Goal: Task Accomplishment & Management: Manage account settings

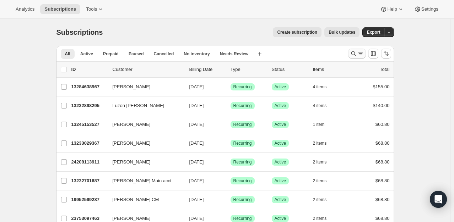
click at [352, 53] on icon "Search and filter results" at bounding box center [353, 53] width 7 height 7
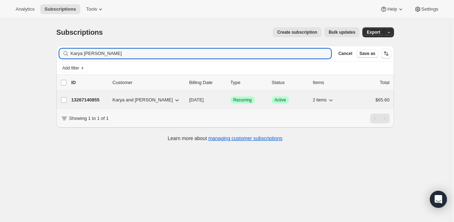
type input "Karya [PERSON_NAME]"
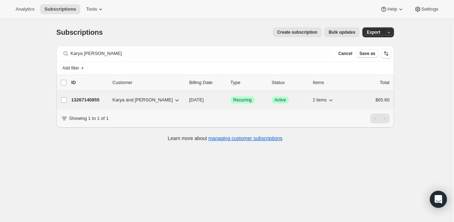
click at [92, 99] on p "13267140855" at bounding box center [89, 100] width 36 height 7
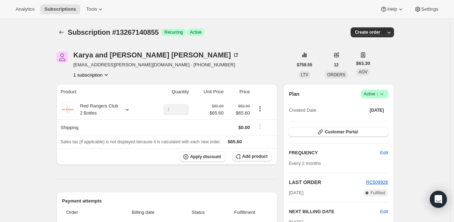
click at [385, 93] on icon at bounding box center [381, 94] width 7 height 7
click at [377, 119] on span "Cancel subscription" at bounding box center [377, 119] width 40 height 5
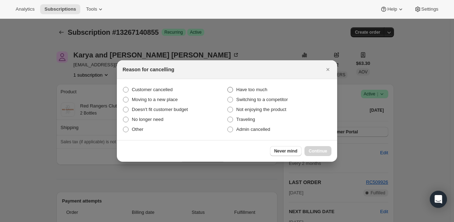
click at [229, 90] on span ":rbs:" at bounding box center [230, 90] width 6 height 6
click at [228, 87] on input "Have too much" at bounding box center [227, 87] width 0 height 0
radio input "true"
click at [312, 147] on button "Continue" at bounding box center [317, 151] width 27 height 10
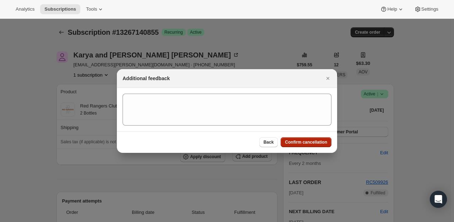
click at [311, 146] on button "Confirm cancellation" at bounding box center [306, 142] width 51 height 10
